Goal: Task Accomplishment & Management: Use online tool/utility

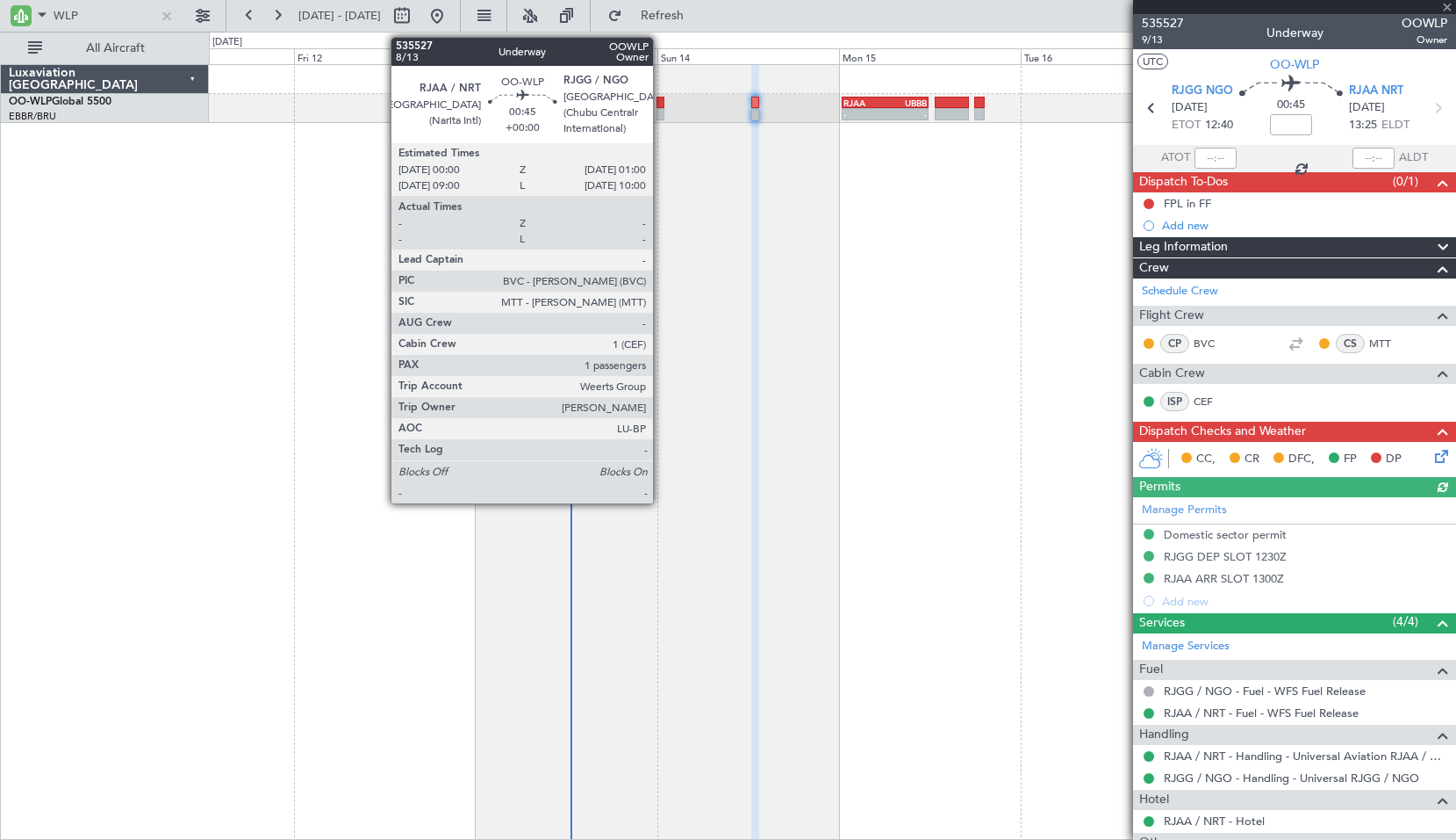
scroll to position [226, 0]
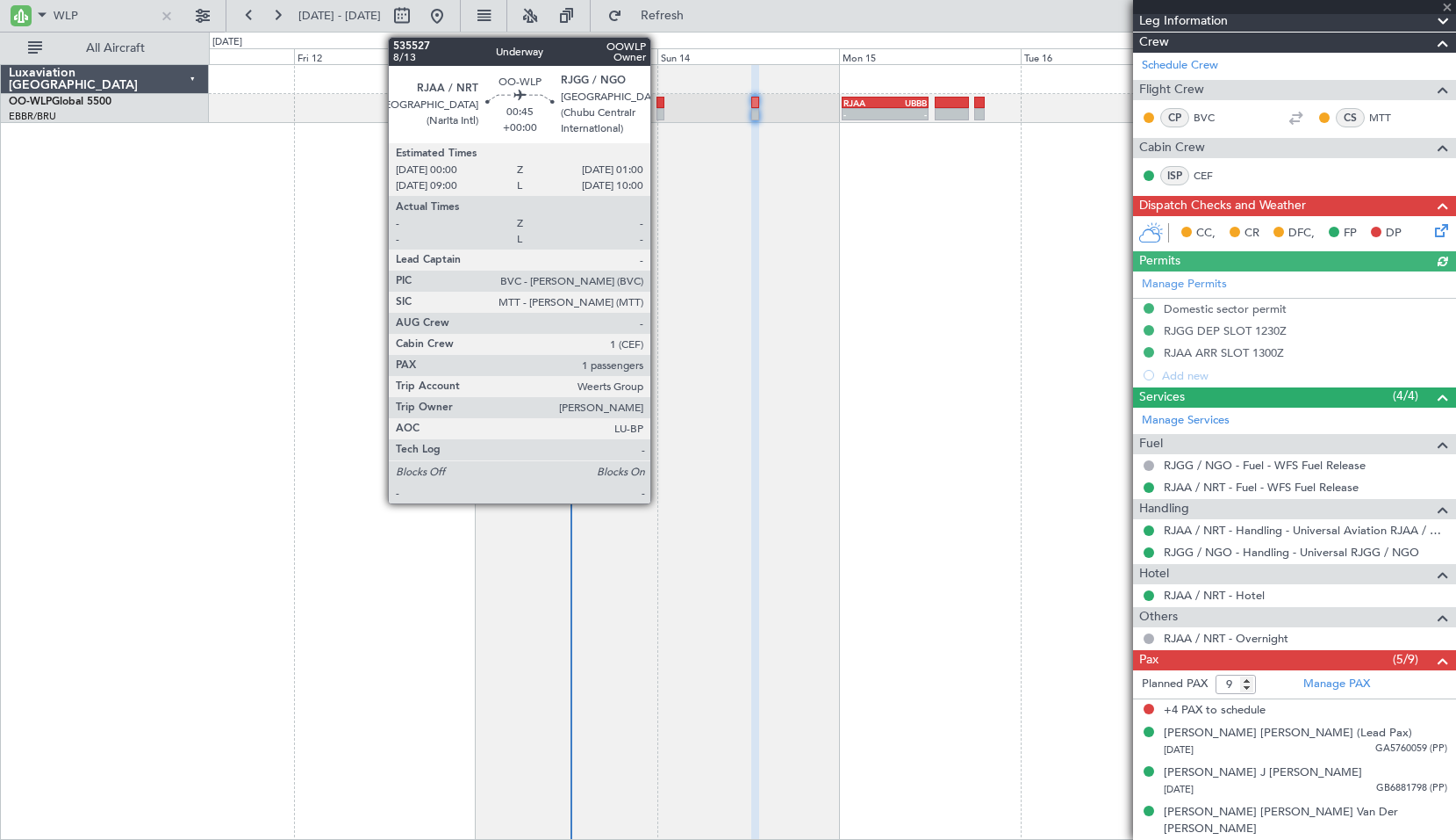
click at [658, 102] on div at bounding box center [660, 103] width 8 height 13
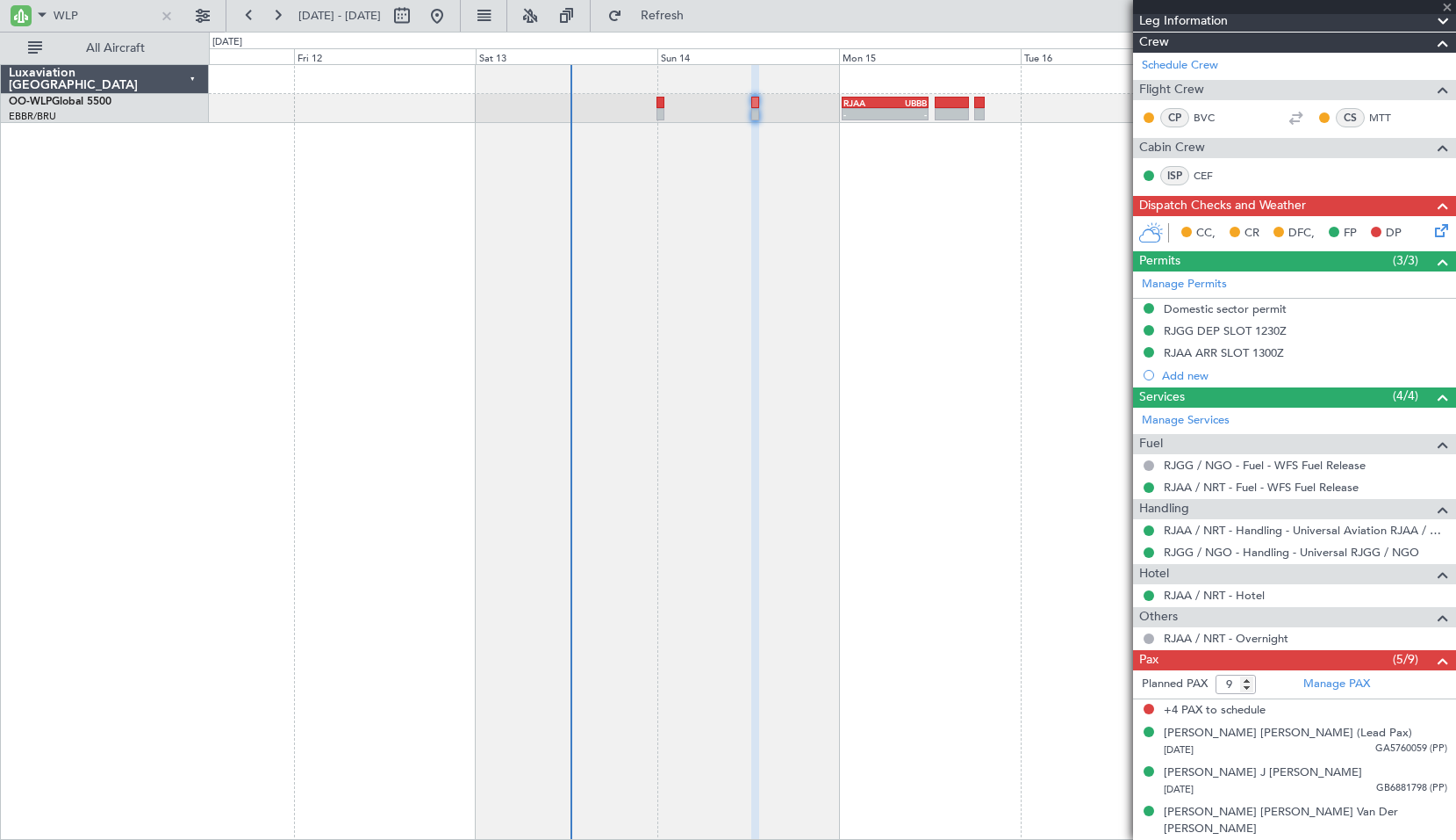
click at [814, 231] on div "- - RJAA 00:30 Z UBBB 11:50 Z" at bounding box center [832, 452] width 1247 height 776
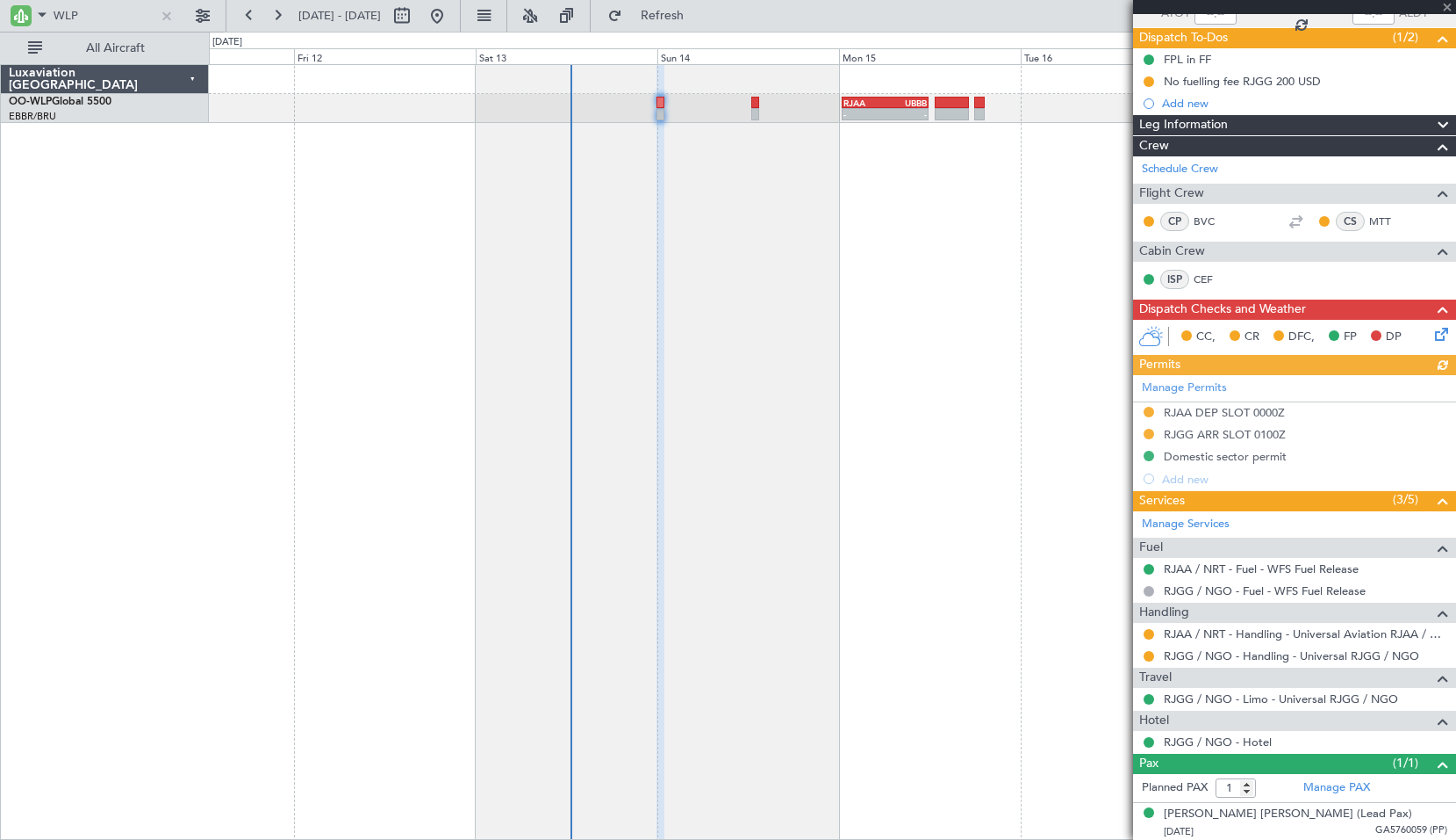
scroll to position [146, 0]
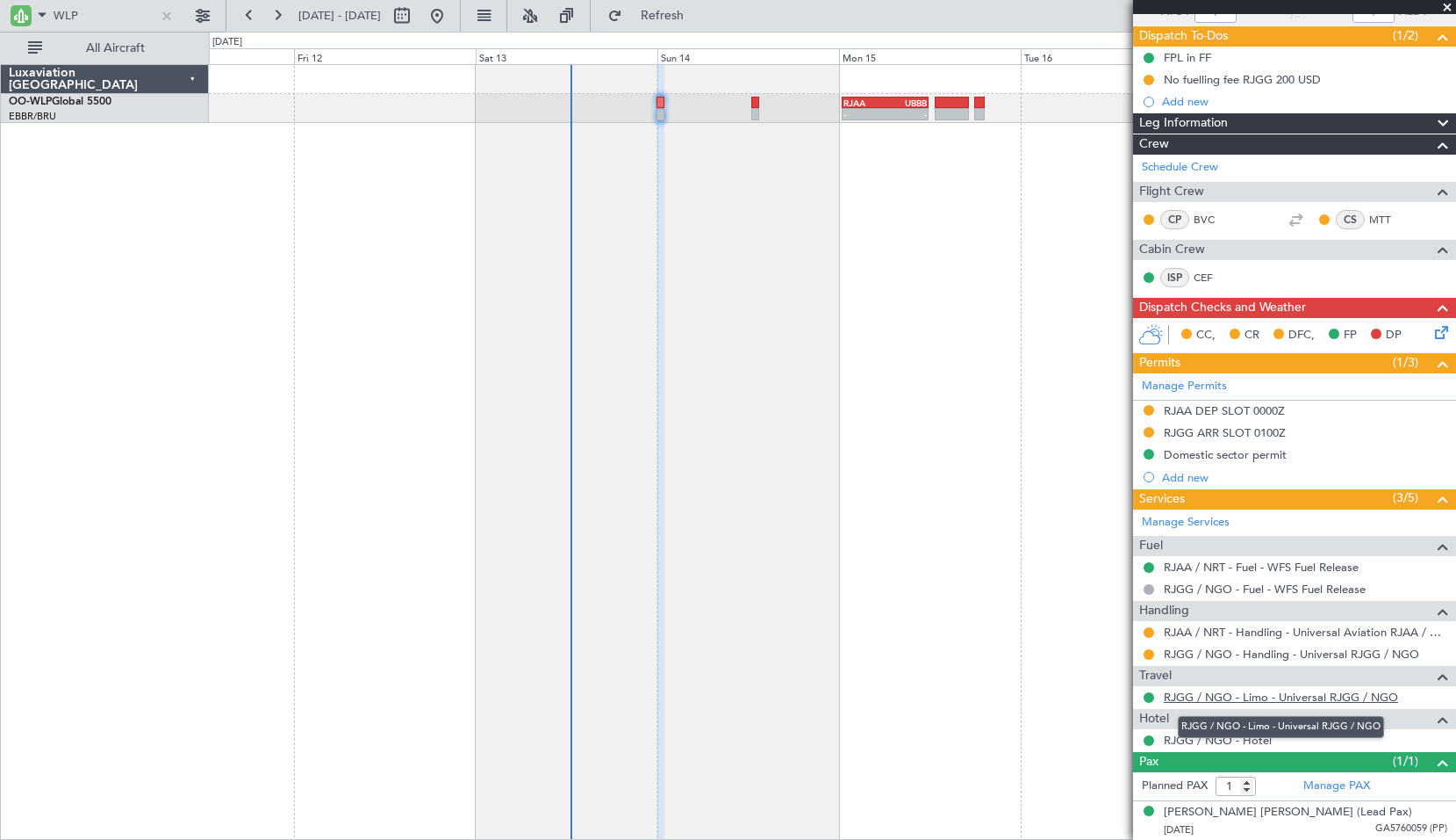
click at [1250, 698] on link "RJGG / NGO - Limo - Universal RJGG / NGO" at bounding box center [1281, 697] width 234 height 15
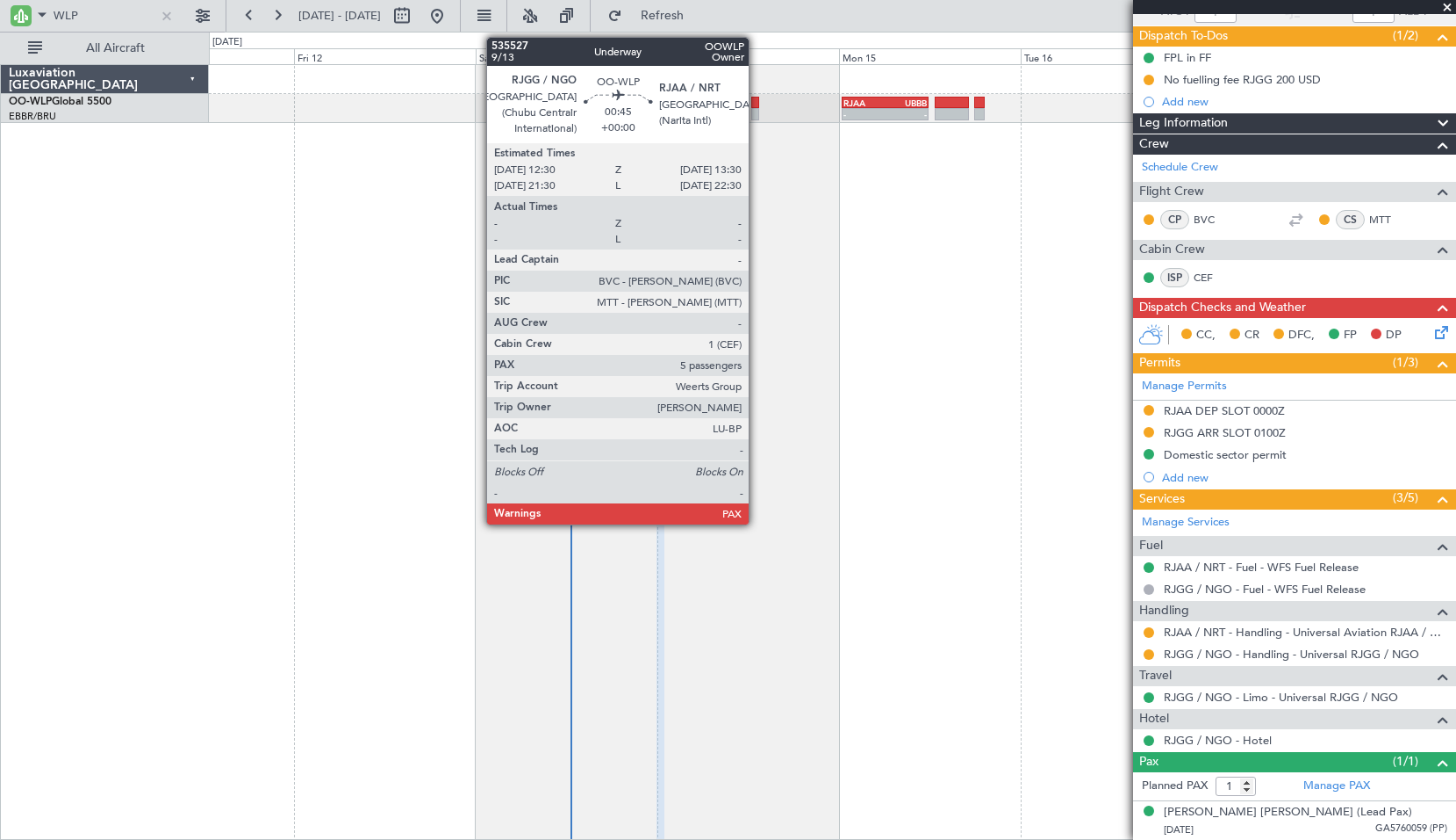
click at [757, 104] on div at bounding box center [755, 103] width 8 height 13
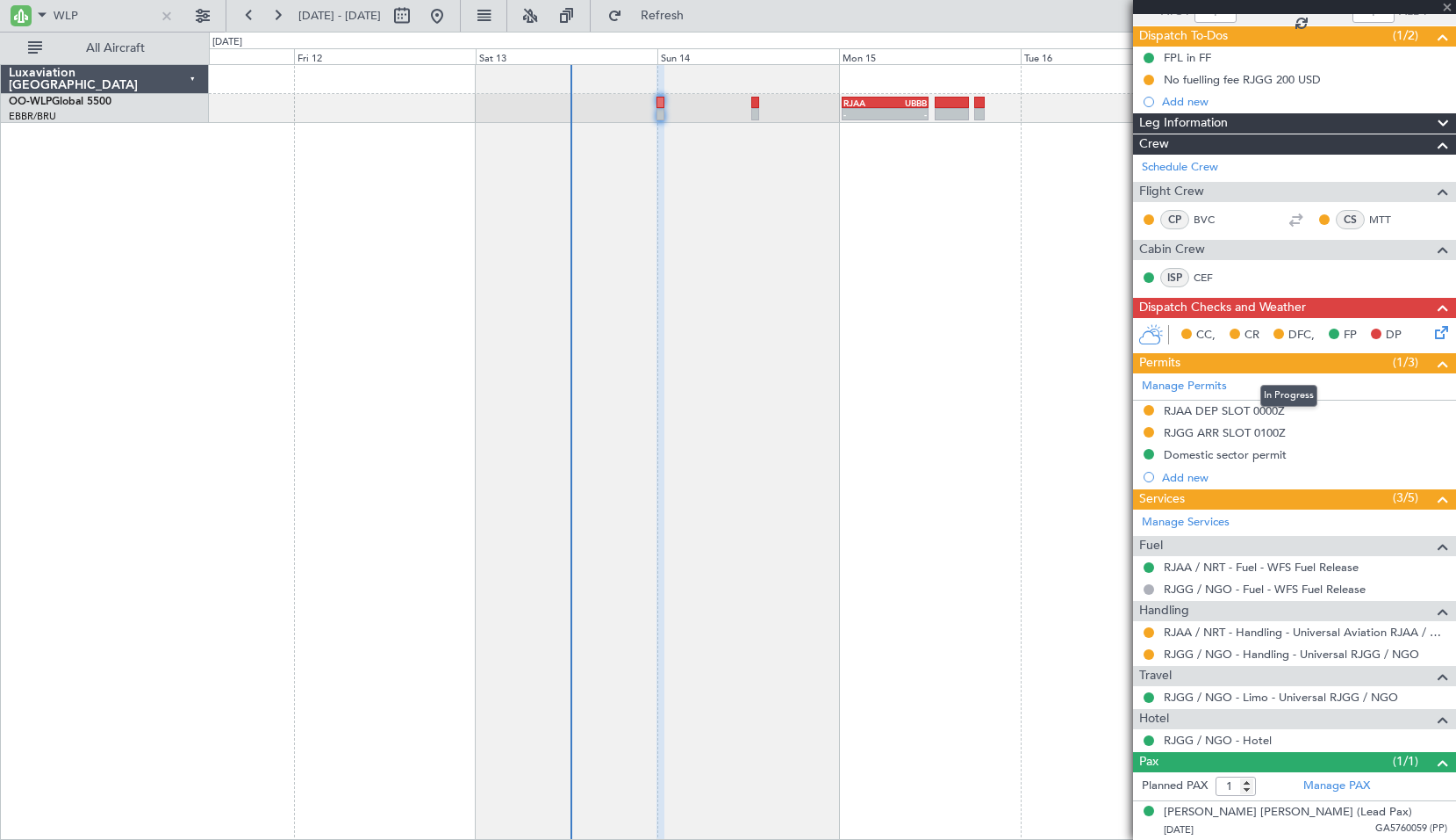
type input "9"
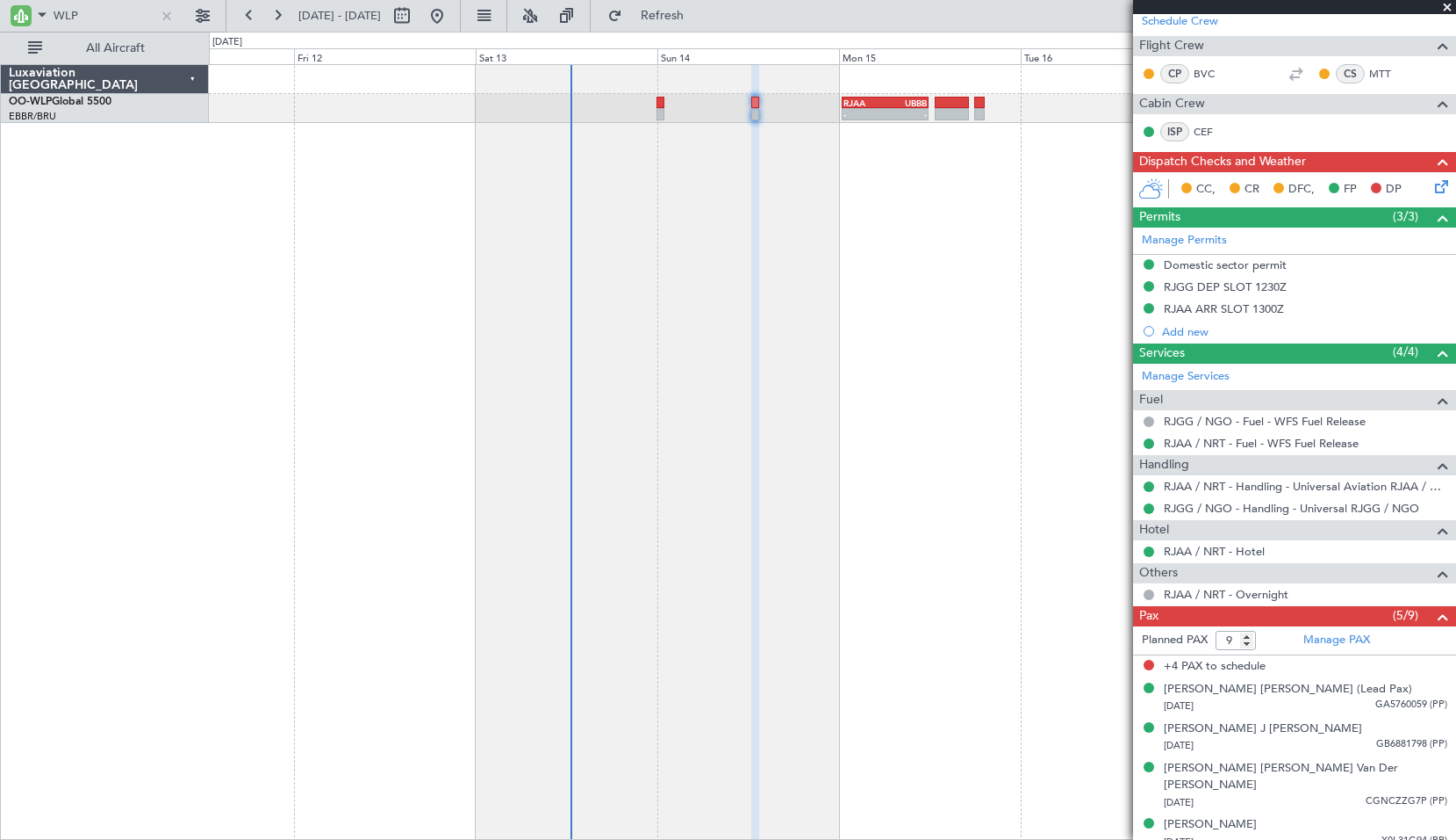
scroll to position [305, 0]
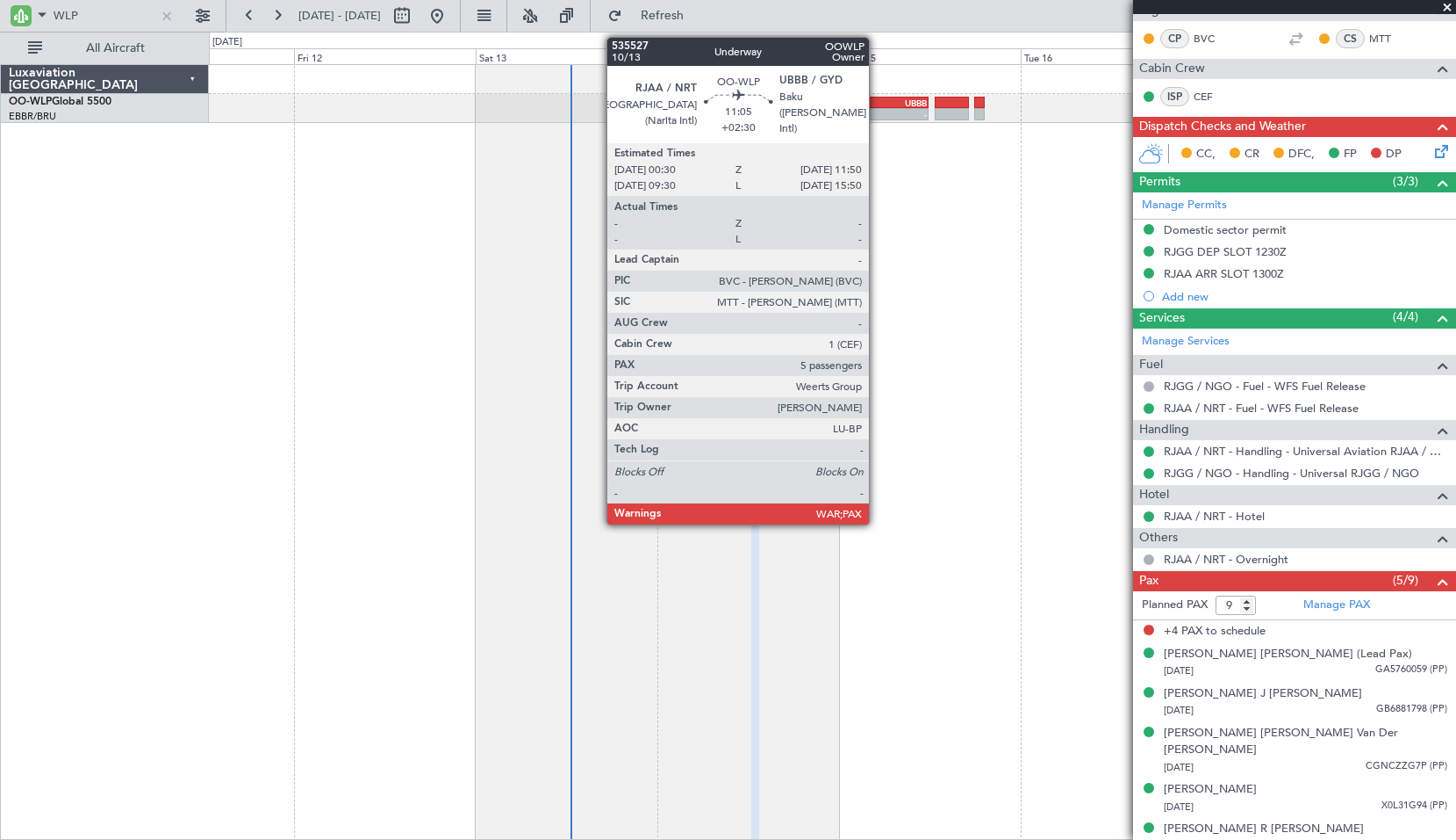
click at [877, 110] on div "-" at bounding box center [864, 114] width 42 height 11
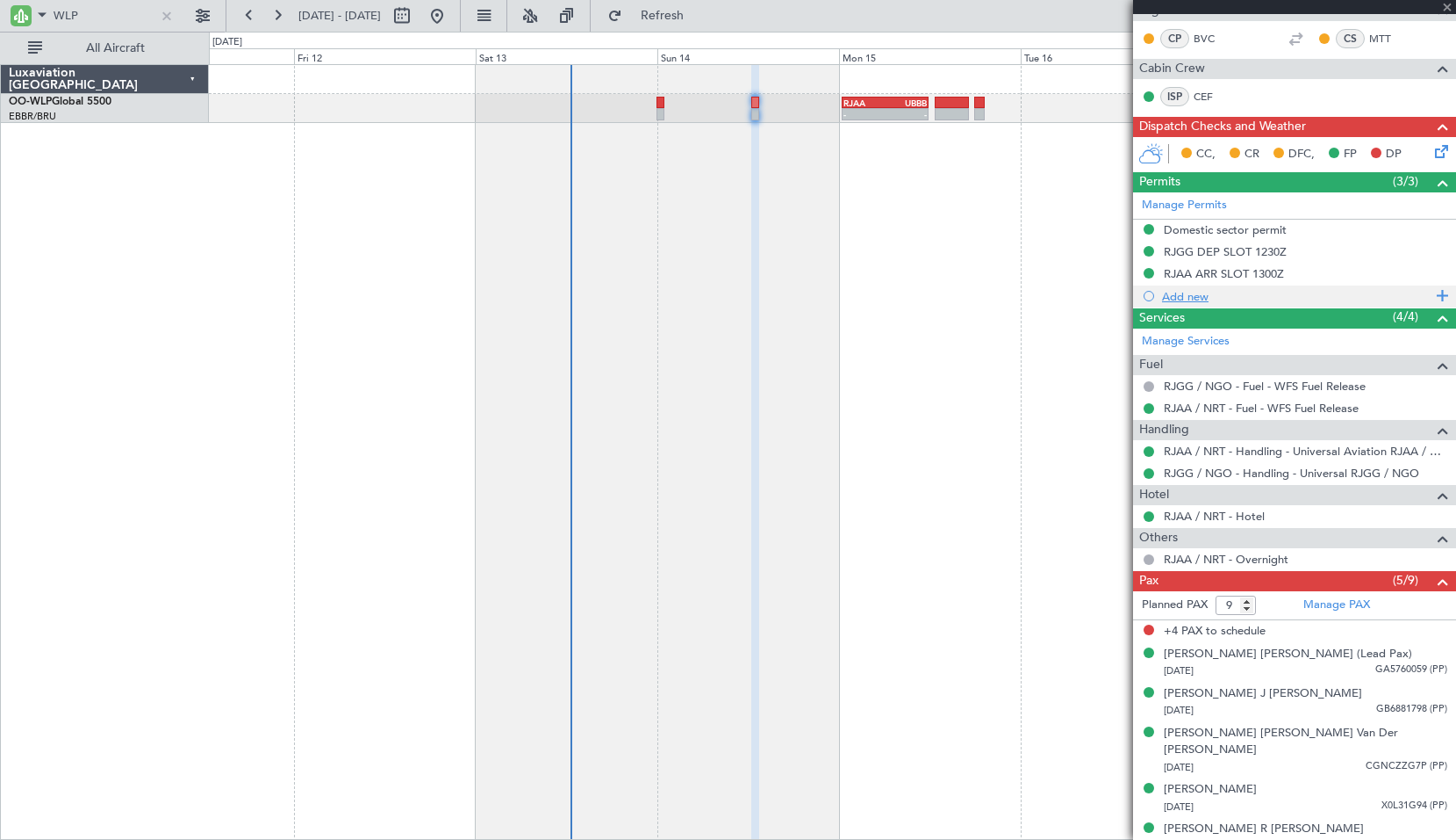
type input "+02:30"
type input "5"
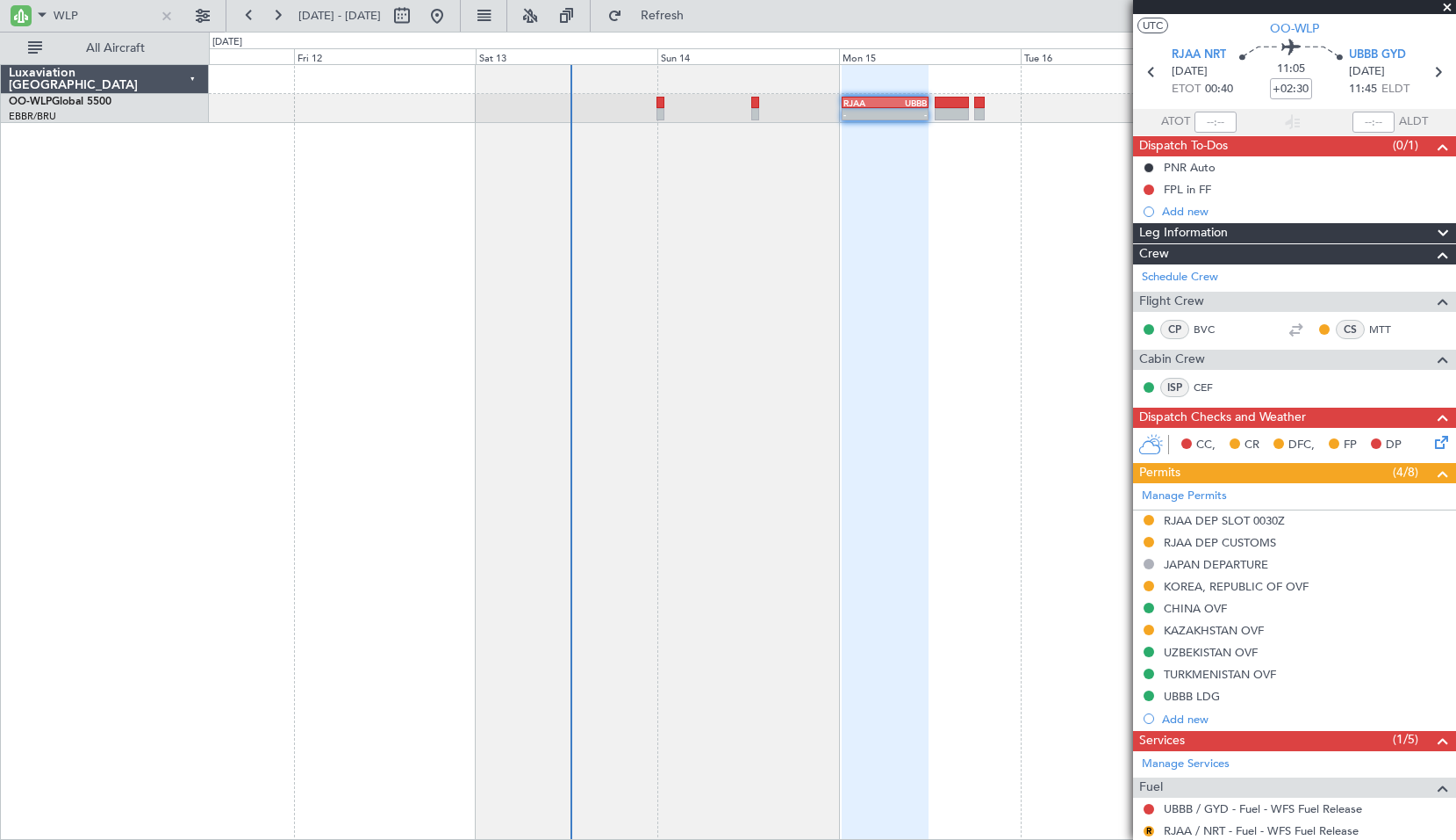
scroll to position [0, 0]
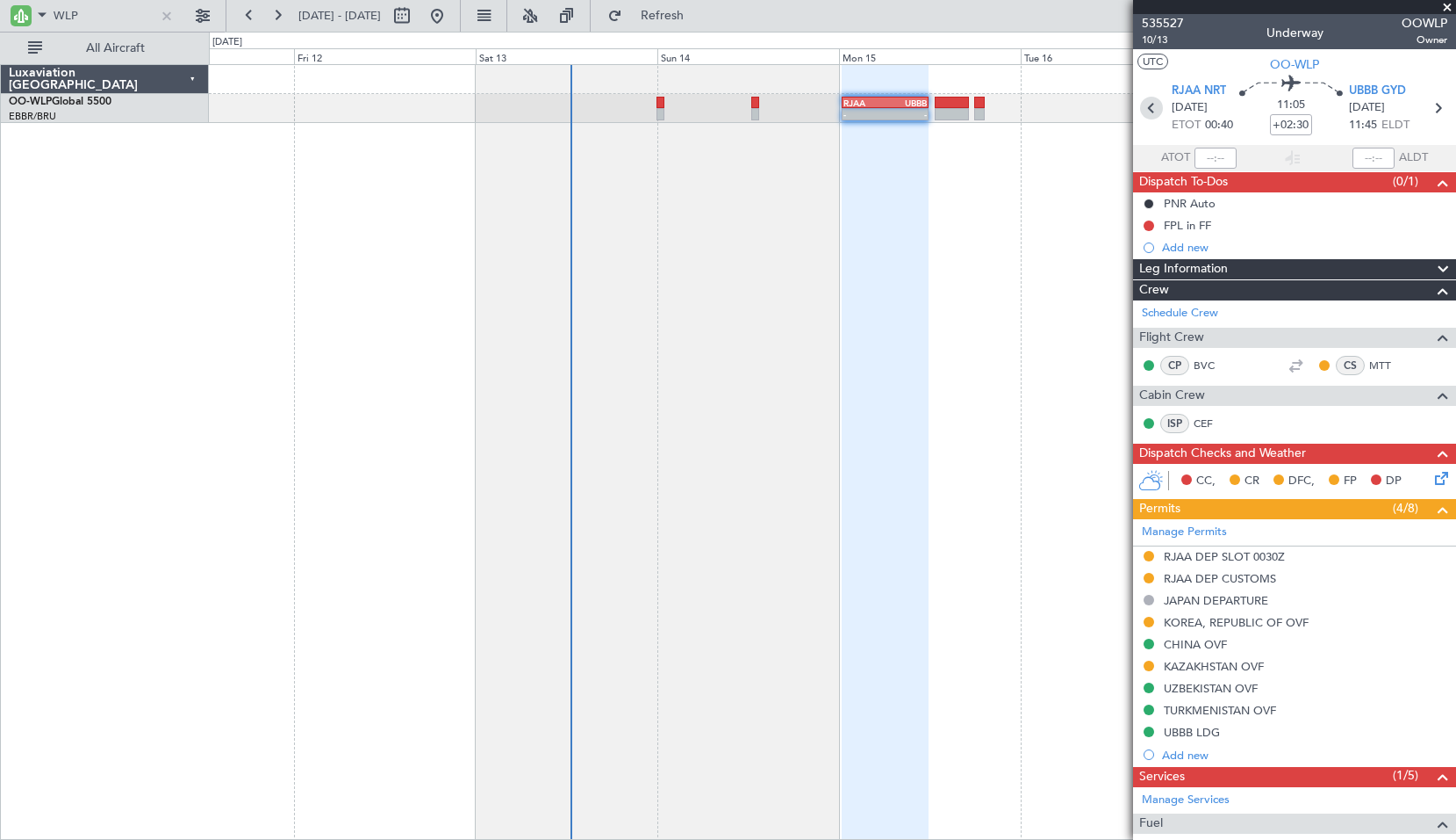
click at [1154, 112] on icon at bounding box center [1151, 107] width 23 height 23
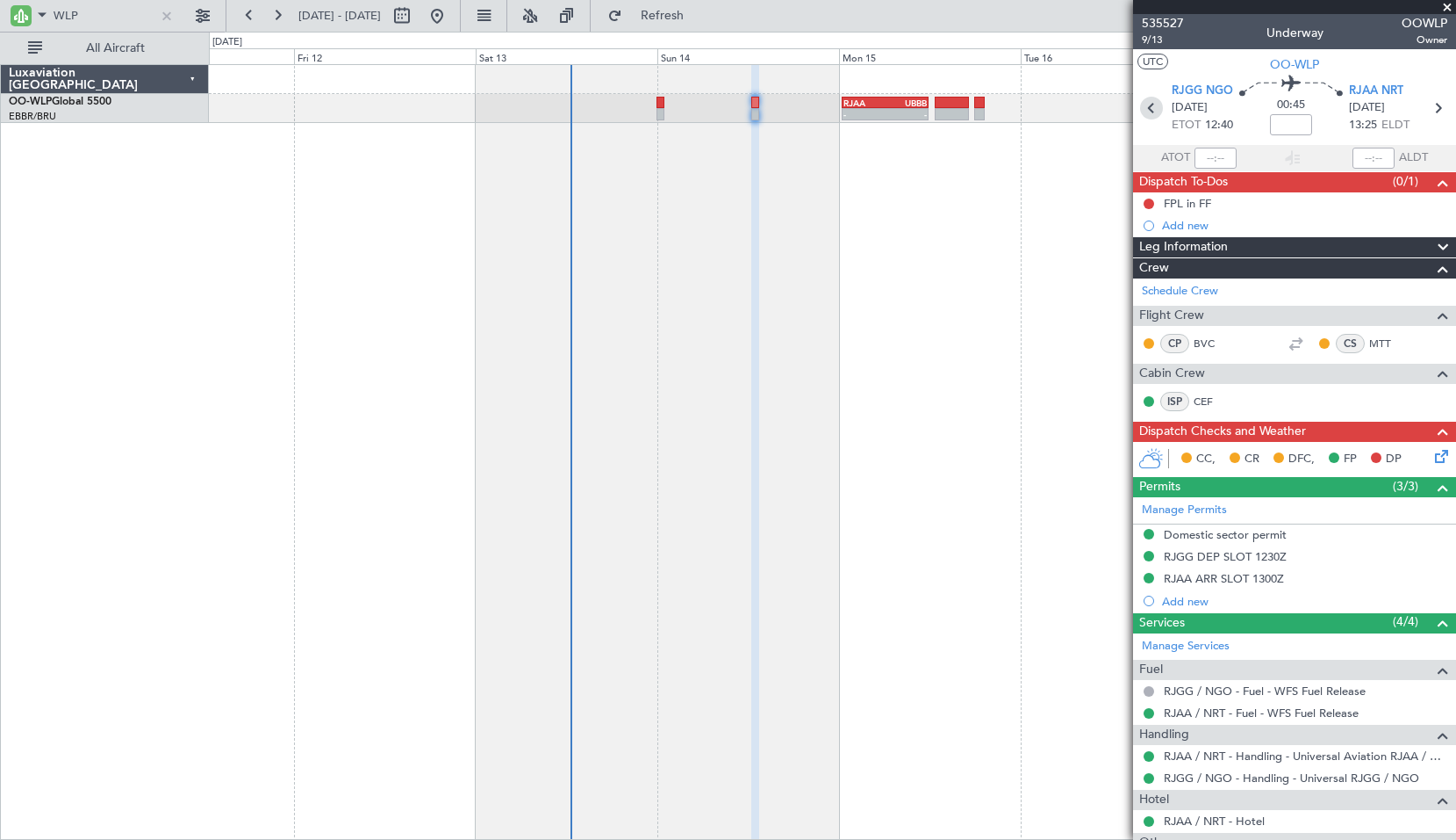
click at [1143, 117] on icon at bounding box center [1151, 107] width 23 height 23
type input "1"
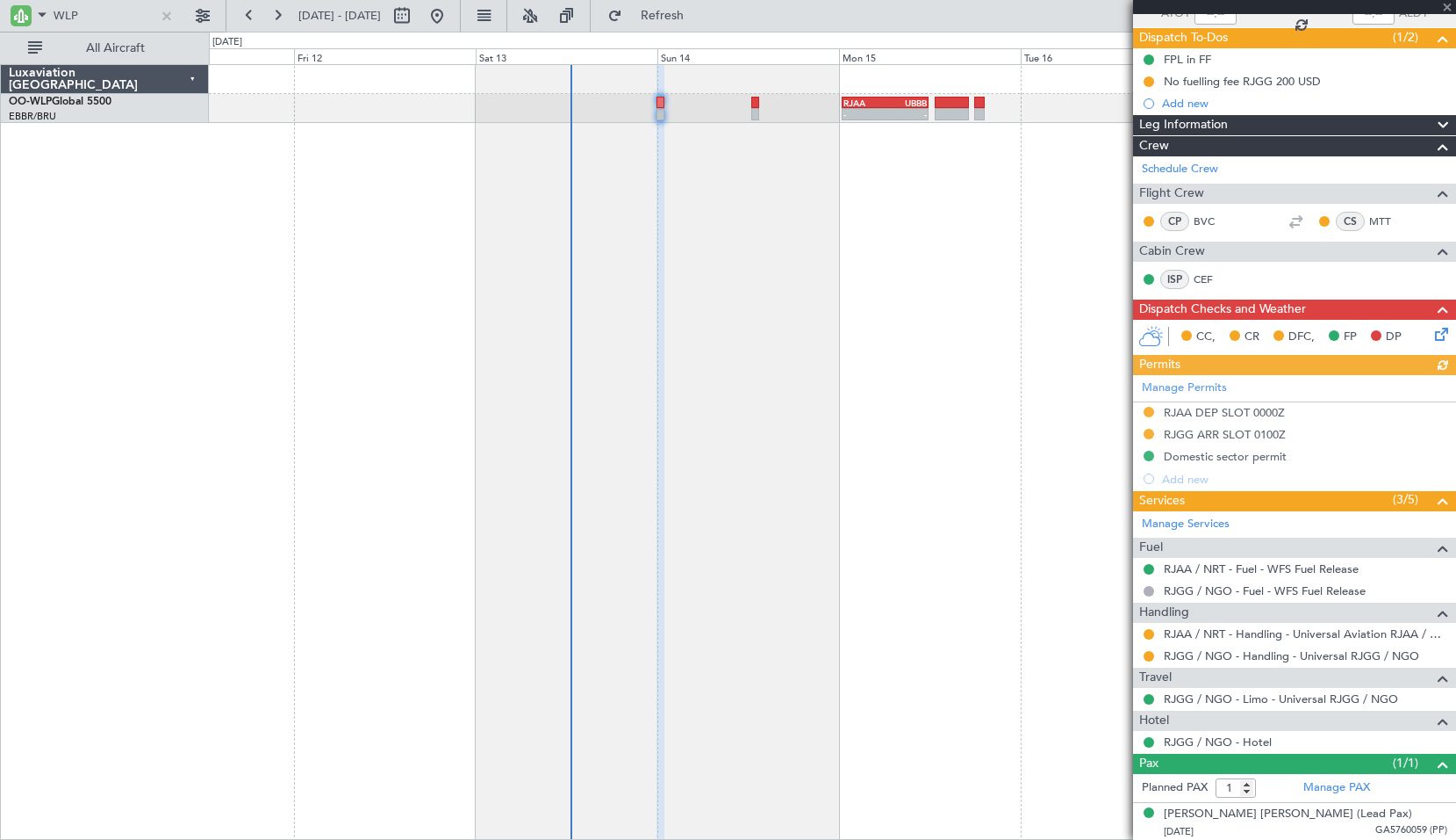
scroll to position [146, 0]
